Goal: Download file/media

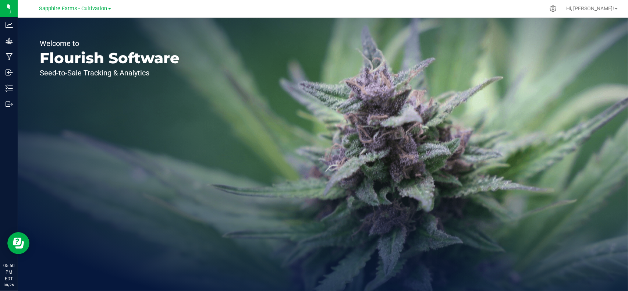
click at [91, 8] on span "Sapphire Farms - Cultivation" at bounding box center [73, 9] width 68 height 7
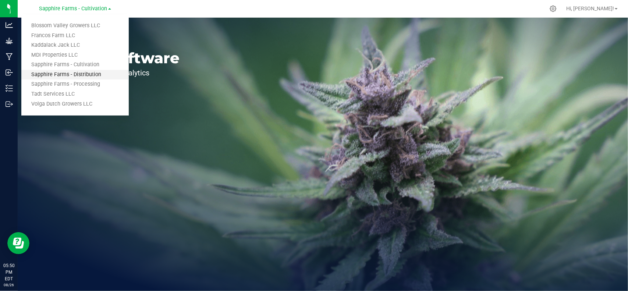
click at [88, 77] on link "Sapphire Farms - Distribution" at bounding box center [74, 75] width 107 height 10
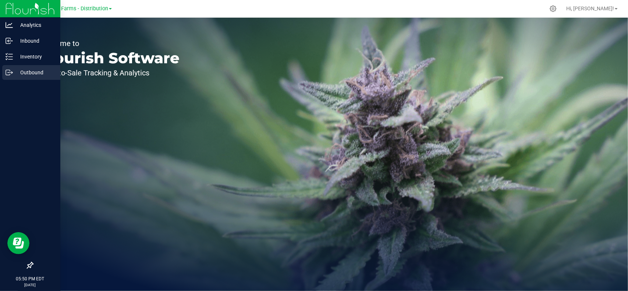
click at [28, 73] on p "Outbound" at bounding box center [35, 72] width 44 height 9
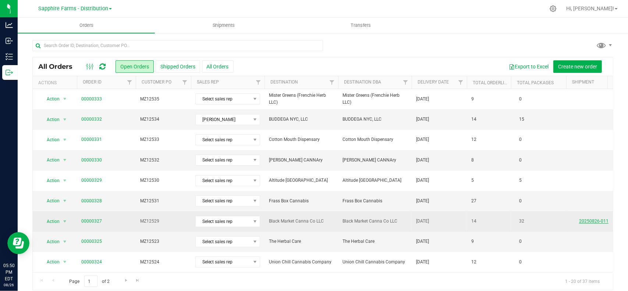
click at [586, 219] on link "20250826-011" at bounding box center [593, 221] width 29 height 5
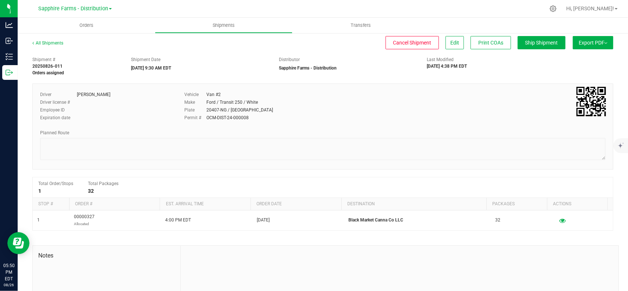
click at [579, 43] on span "Export PDF" at bounding box center [593, 43] width 29 height 6
click at [538, 69] on div "Shipment # 20250826-011 Orders assigned Shipment Date [DATE] 9:30 AM EDT Distri…" at bounding box center [323, 64] width 592 height 23
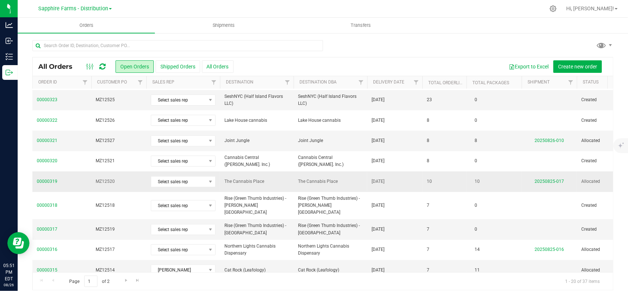
scroll to position [0, 161]
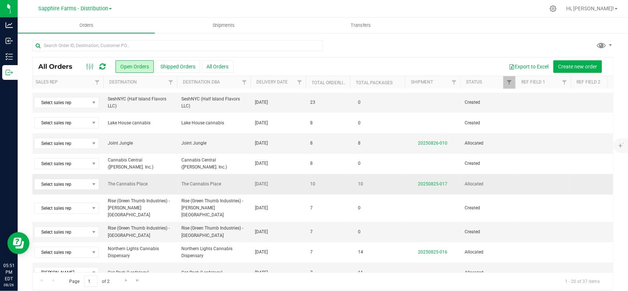
drag, startPoint x: 407, startPoint y: 197, endPoint x: 490, endPoint y: 183, distance: 84.3
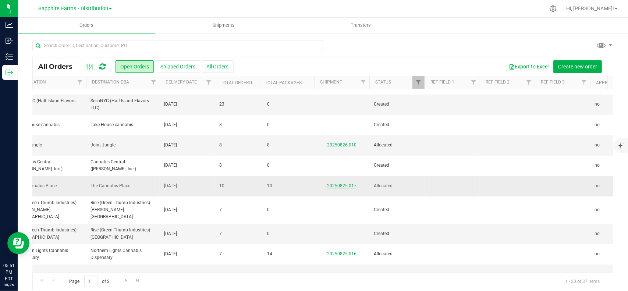
click at [338, 183] on link "20250825-017" at bounding box center [341, 185] width 29 height 5
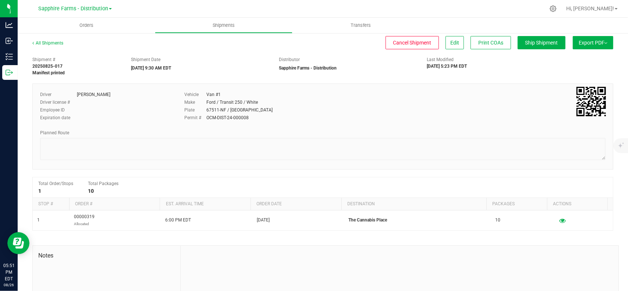
click at [587, 42] on span "Export PDF" at bounding box center [593, 43] width 29 height 6
click at [569, 58] on span "Manifest by Package ID" at bounding box center [582, 58] width 47 height 5
click at [576, 38] on button "Export PDF" at bounding box center [593, 42] width 40 height 13
click at [578, 67] on span "Manifest by Lot" at bounding box center [574, 69] width 31 height 5
click at [591, 40] on span "Export PDF" at bounding box center [593, 43] width 29 height 6
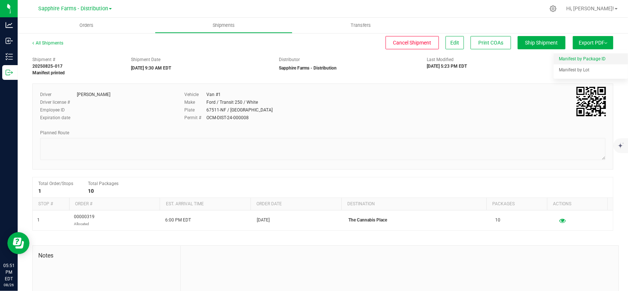
click at [578, 54] on li "Manifest by Package ID" at bounding box center [591, 58] width 74 height 11
